Goal: Task Accomplishment & Management: Manage account settings

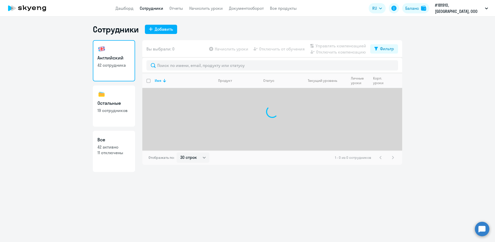
select select "30"
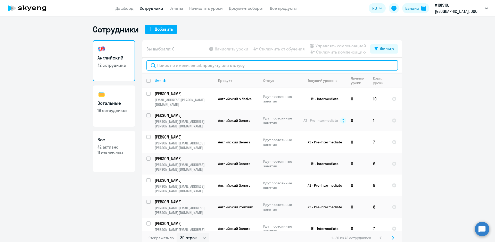
click at [168, 62] on input "text" at bounding box center [273, 65] width 252 height 10
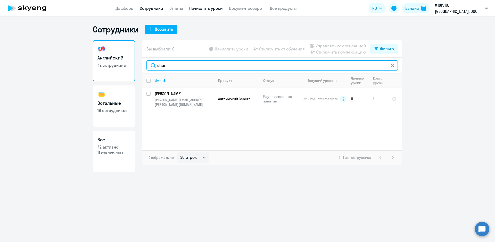
type input "shui"
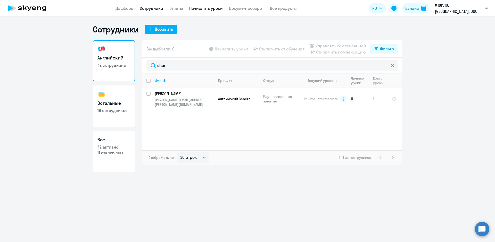
click at [205, 10] on link "Начислить уроки" at bounding box center [206, 8] width 34 height 5
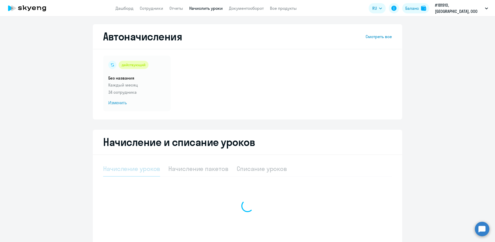
select select "10"
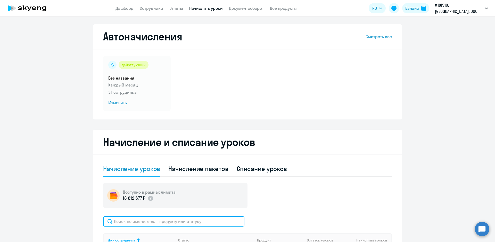
click at [128, 223] on input "text" at bounding box center [173, 222] width 141 height 10
type input "шуина"
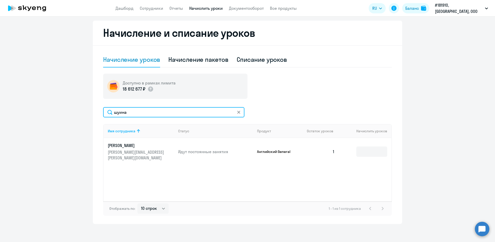
scroll to position [112, 0]
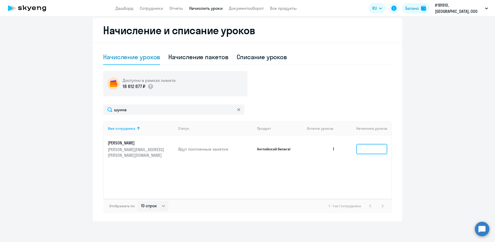
click at [357, 144] on input at bounding box center [372, 149] width 31 height 10
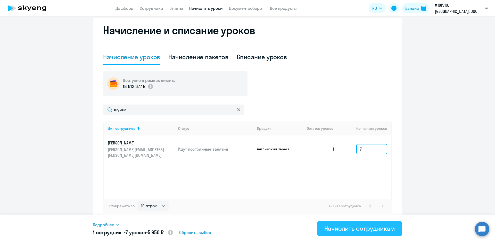
type input "7"
click at [360, 230] on div "Начислить сотрудникам" at bounding box center [360, 229] width 71 height 8
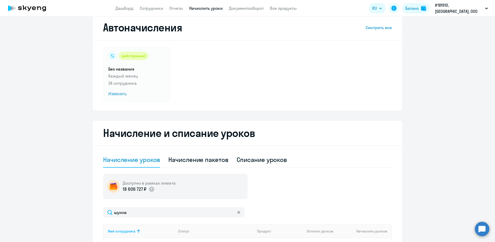
scroll to position [0, 0]
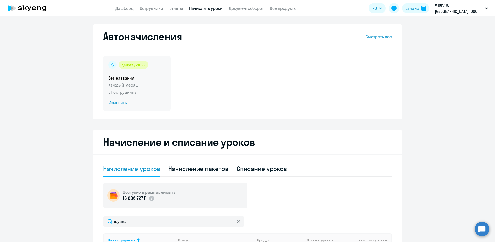
click at [111, 103] on span "Изменить" at bounding box center [136, 103] width 57 height 6
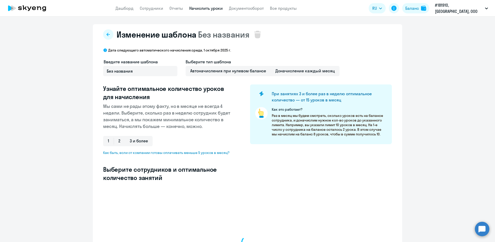
select select "10"
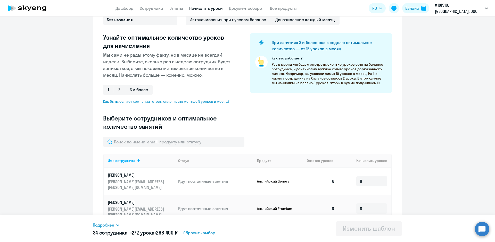
scroll to position [52, 0]
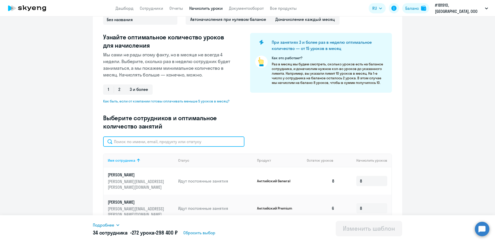
click at [129, 142] on input "text" at bounding box center [173, 142] width 141 height 10
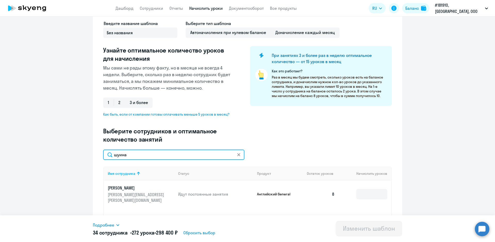
scroll to position [26, 0]
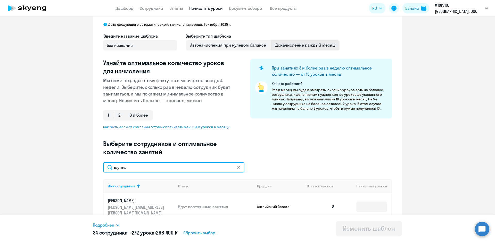
type input "шуина"
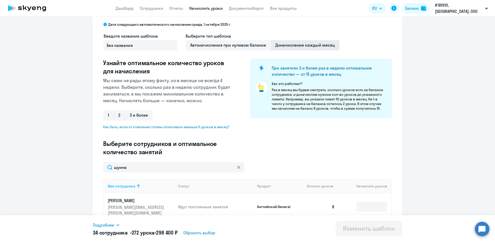
click at [301, 46] on span "Доначисление каждый месяц" at bounding box center [305, 45] width 69 height 10
click at [0, 0] on input "Доначисление каждый месяц" at bounding box center [0, 0] width 0 height 0
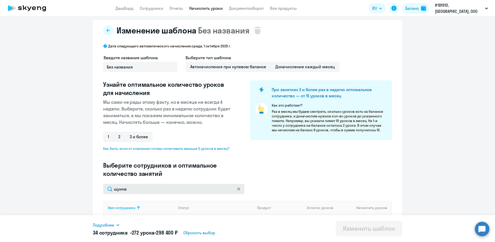
scroll to position [0, 0]
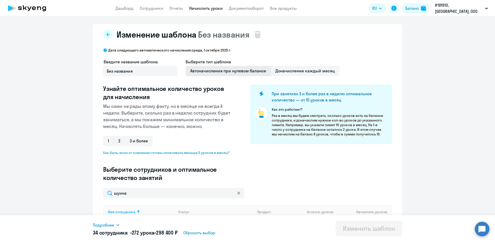
click at [243, 73] on span "Автоначисления при нулевом балансе" at bounding box center [228, 71] width 85 height 10
click at [0, 0] on input "Автоначисления при нулевом балансе" at bounding box center [0, 0] width 0 height 0
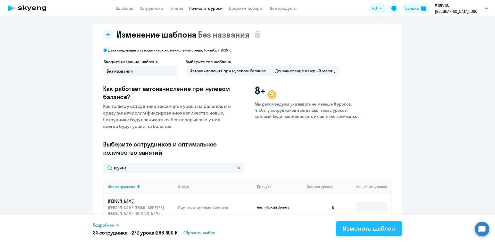
click at [371, 227] on div "Изменить шаблон" at bounding box center [369, 229] width 52 height 8
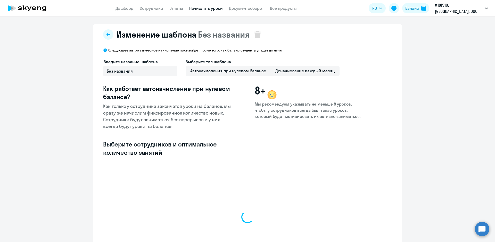
select select "10"
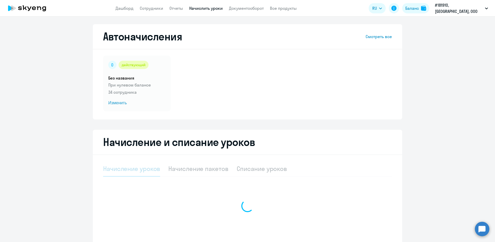
select select "10"
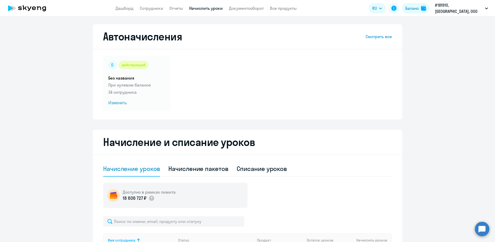
click at [206, 10] on link "Начислить уроки" at bounding box center [206, 8] width 34 height 5
click at [206, 8] on link "Начислить уроки" at bounding box center [206, 8] width 34 height 5
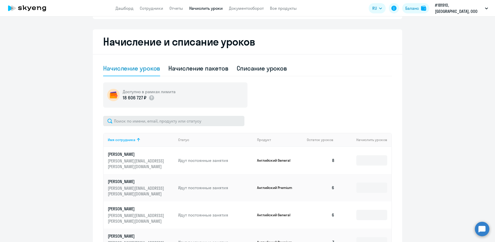
scroll to position [103, 0]
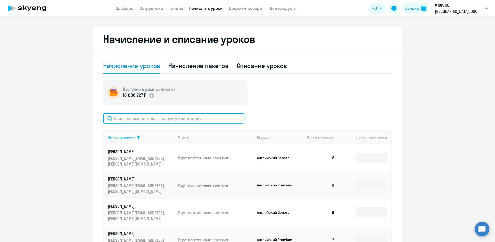
click at [156, 121] on input "text" at bounding box center [173, 119] width 141 height 10
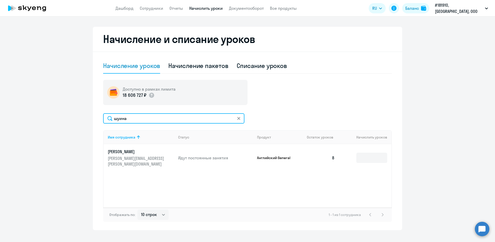
type input "шуина"
